Goal: Navigation & Orientation: Find specific page/section

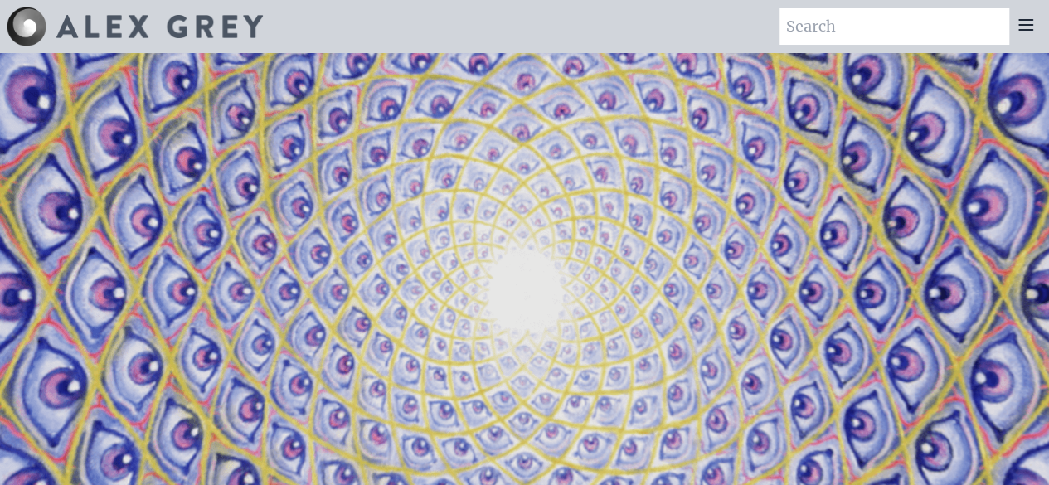
click at [1030, 21] on icon at bounding box center [1025, 25] width 13 height 10
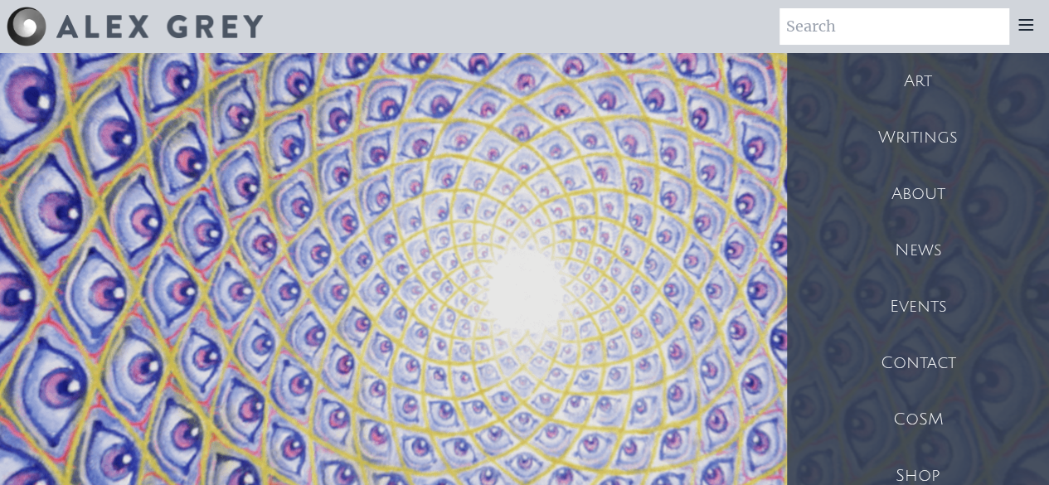
click at [937, 87] on div "Art" at bounding box center [918, 81] width 262 height 56
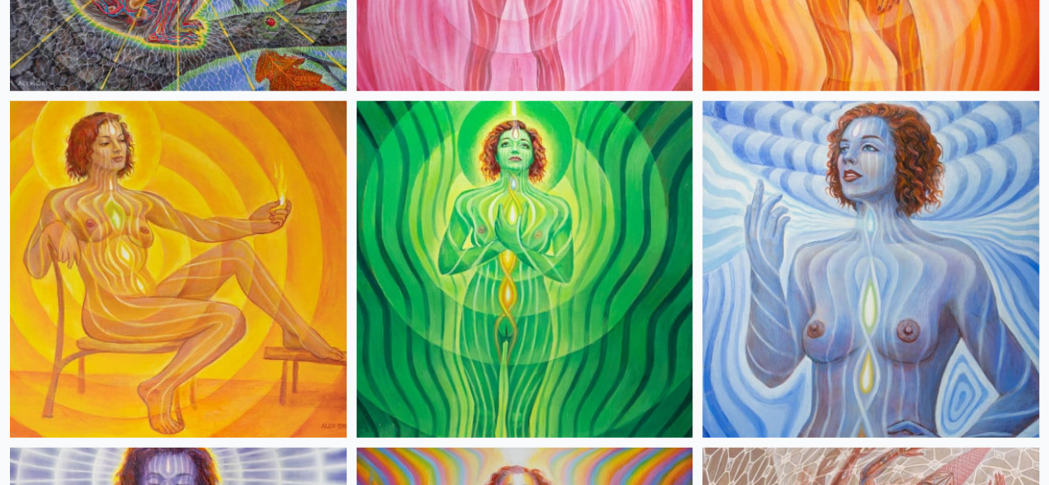
scroll to position [2159, 0]
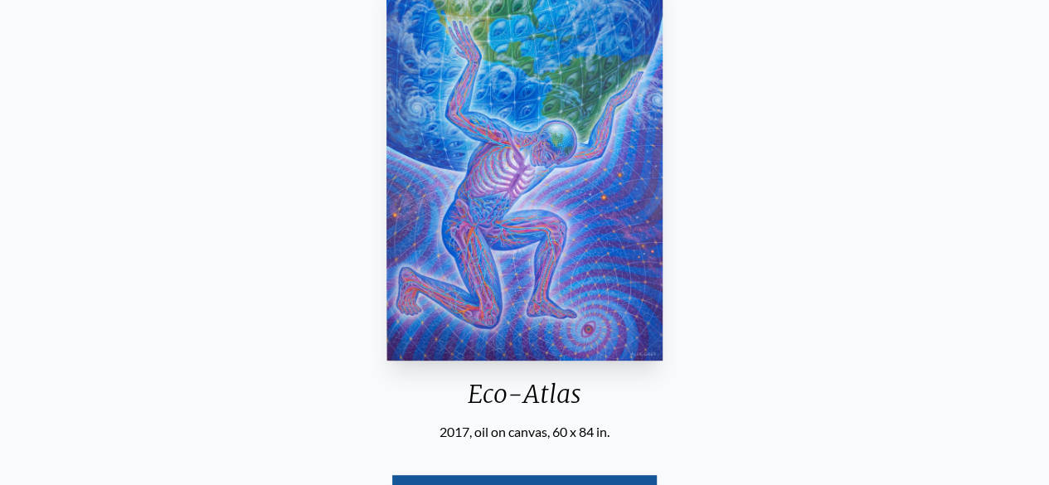
scroll to position [187, 0]
